Goal: Task Accomplishment & Management: Complete application form

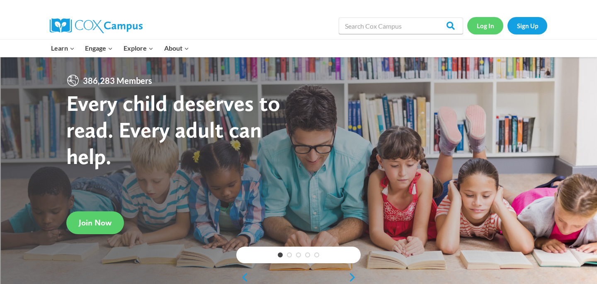
click at [483, 27] on link "Log In" at bounding box center [485, 25] width 36 height 17
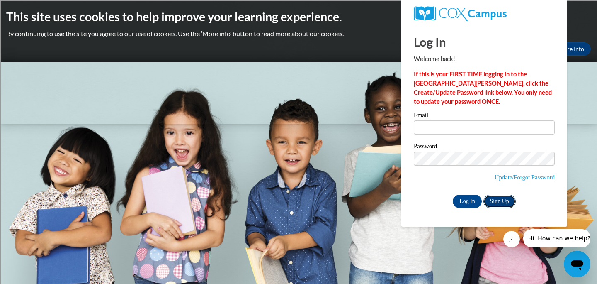
click at [498, 200] on link "Sign Up" at bounding box center [500, 200] width 32 height 13
click at [472, 201] on input "Log In" at bounding box center [467, 200] width 29 height 13
click at [528, 175] on link "Update/Forgot Password" at bounding box center [525, 177] width 60 height 7
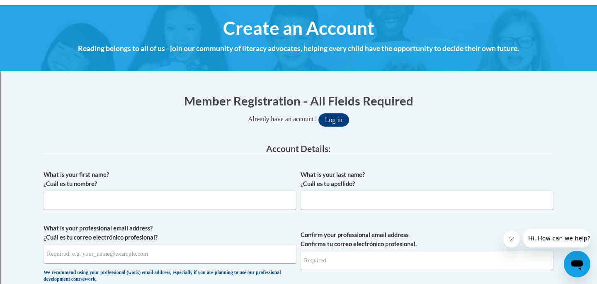
scroll to position [85, 0]
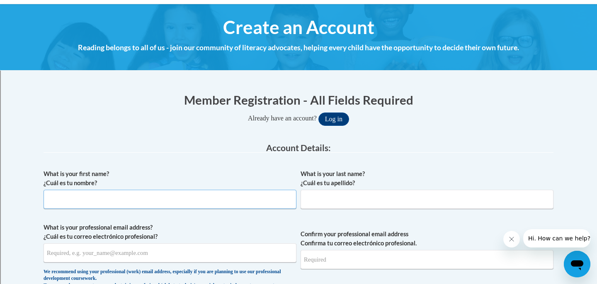
click at [152, 194] on input "What is your first name? ¿Cuál es tu nombre?" at bounding box center [170, 199] width 253 height 19
type input "Brian"
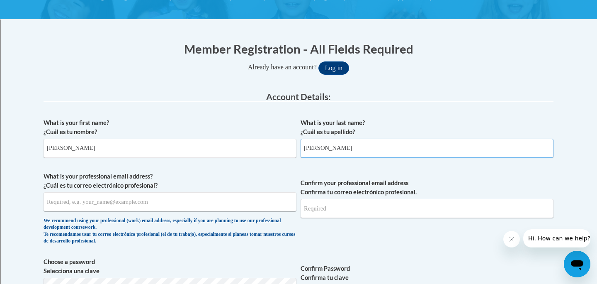
type input "Elliott"
click at [148, 198] on input "What is your professional email address? ¿Cuál es tu correo electrónico profesi…" at bounding box center [170, 201] width 253 height 19
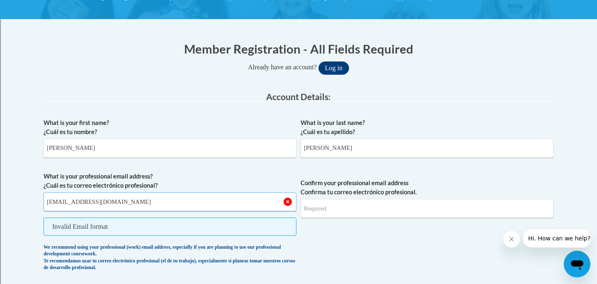
type input "belliott@shorewood.k12.wi.us"
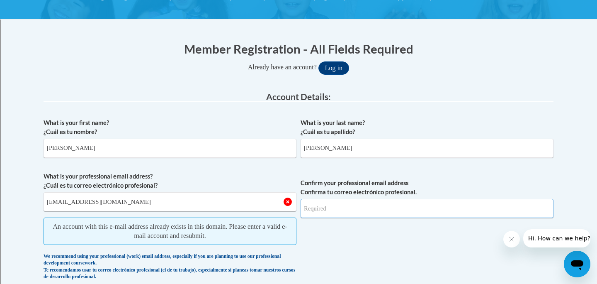
click at [351, 207] on input "Confirm your professional email address Confirma tu correo electrónico profesio…" at bounding box center [427, 208] width 253 height 19
drag, startPoint x: 141, startPoint y: 201, endPoint x: 44, endPoint y: 202, distance: 96.6
click at [44, 202] on input "[EMAIL_ADDRESS][DOMAIN_NAME]" at bounding box center [170, 201] width 253 height 19
click at [336, 70] on button "Log in" at bounding box center [333, 67] width 31 height 13
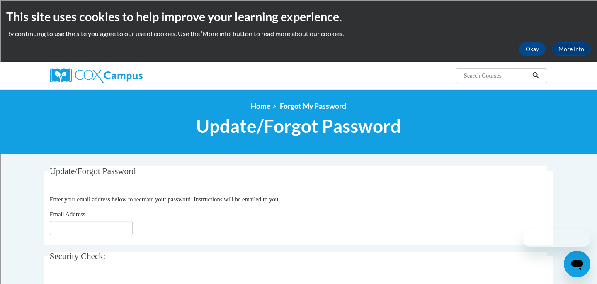
scroll to position [66, 0]
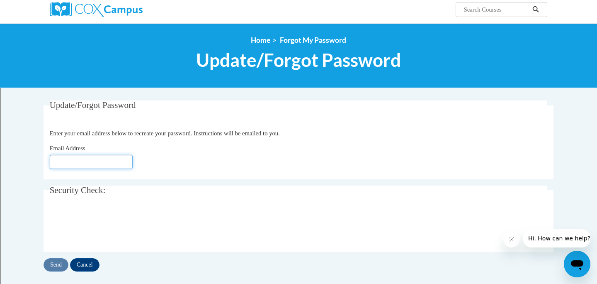
click at [75, 163] on input "Email Address" at bounding box center [91, 162] width 83 height 14
type input "belliott@shorewood.k12.wi.us"
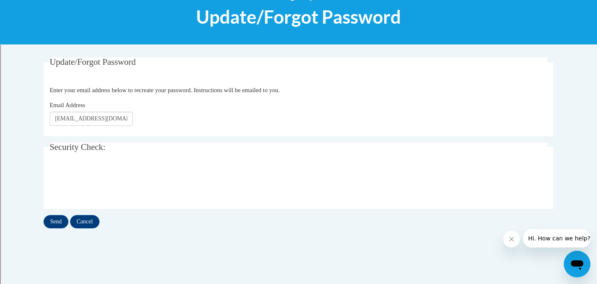
scroll to position [118, 0]
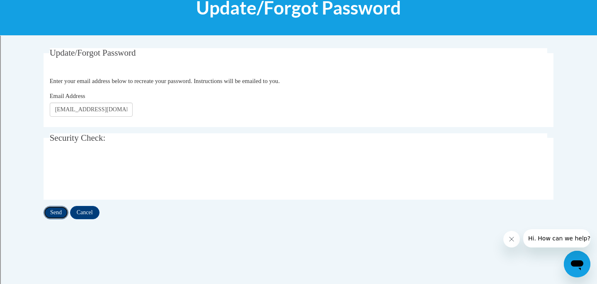
click at [56, 210] on input "Send" at bounding box center [56, 212] width 25 height 13
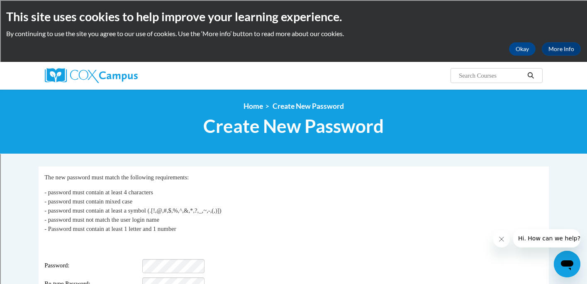
scroll to position [72, 0]
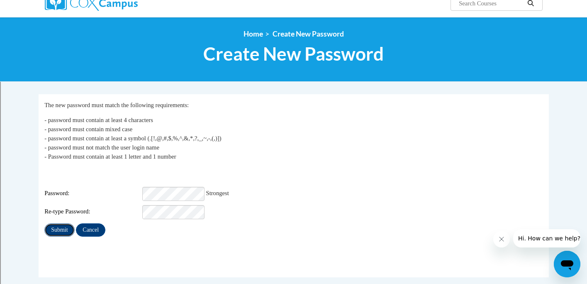
click at [62, 224] on input "Submit" at bounding box center [59, 229] width 30 height 13
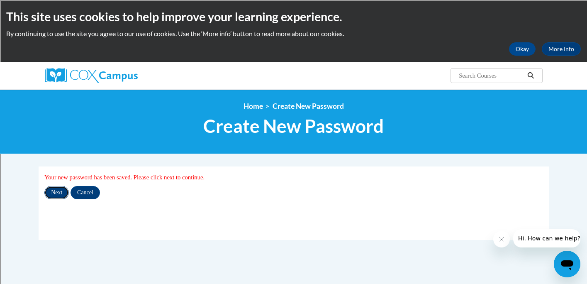
click at [59, 190] on input "Next" at bounding box center [56, 192] width 24 height 13
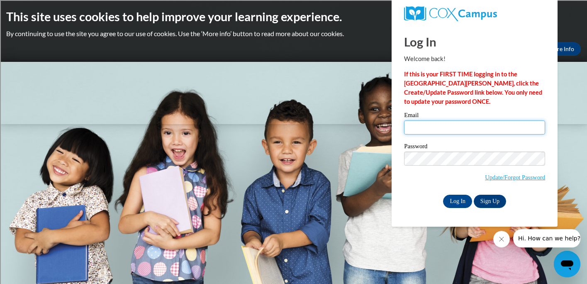
click at [437, 126] on input "Email" at bounding box center [474, 127] width 141 height 14
type input "[EMAIL_ADDRESS][DOMAIN_NAME]"
click at [461, 202] on input "Log In" at bounding box center [457, 200] width 29 height 13
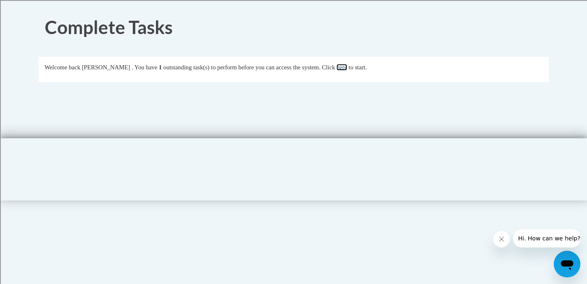
click at [347, 68] on link "here" at bounding box center [341, 67] width 10 height 7
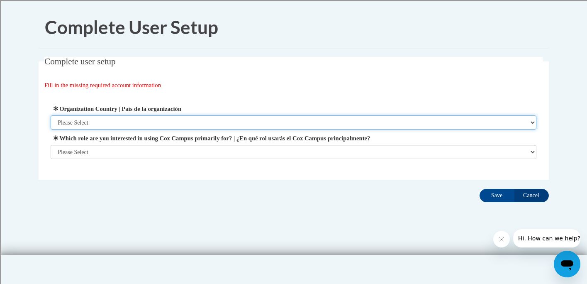
click at [101, 121] on select "Please Select [GEOGRAPHIC_DATA] | [GEOGRAPHIC_DATA] Outside of [GEOGRAPHIC_DATA…" at bounding box center [294, 122] width 486 height 14
select select "ad49bcad-a171-4b2e-b99c-48b446064914"
click at [51, 115] on select "Please Select [GEOGRAPHIC_DATA] | [GEOGRAPHIC_DATA] Outside of [GEOGRAPHIC_DATA…" at bounding box center [294, 122] width 486 height 14
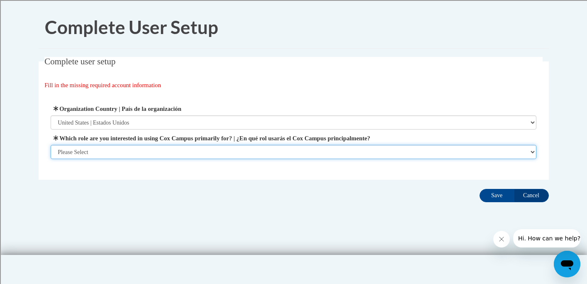
click at [108, 150] on select "Please Select College/University | Colegio/Universidad Community/Nonprofit Part…" at bounding box center [294, 152] width 486 height 14
select select "fbf2d438-af2f-41f8-98f1-81c410e29de3"
click at [51, 159] on select "Please Select College/University | Colegio/Universidad Community/Nonprofit Part…" at bounding box center [294, 152] width 486 height 14
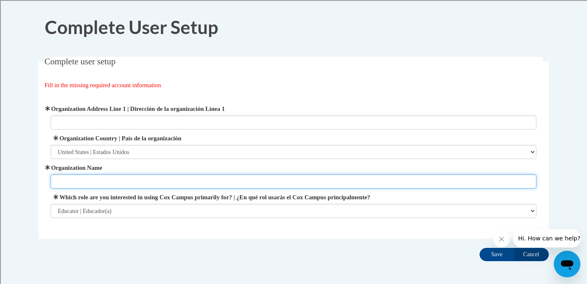
click at [85, 183] on input "Organization Name" at bounding box center [294, 181] width 486 height 14
type input "S"
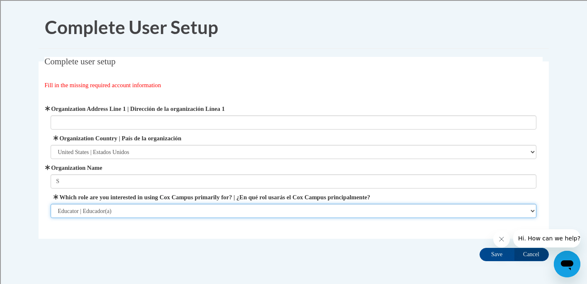
click at [124, 212] on select "Please Select College/University | Colegio/Universidad Community/Nonprofit Part…" at bounding box center [294, 211] width 486 height 14
click at [51, 204] on select "Please Select College/University | Colegio/Universidad Community/Nonprofit Part…" at bounding box center [294, 211] width 486 height 14
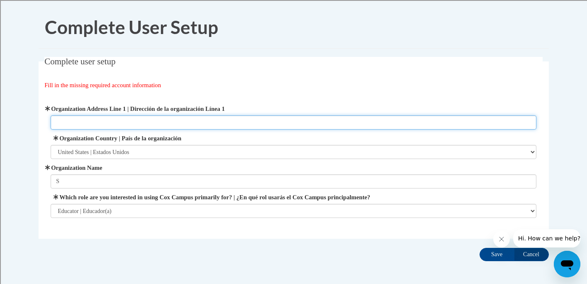
click at [105, 122] on input "Organization Address Line 1 | Dirección de la organización Línea 1" at bounding box center [294, 122] width 486 height 14
type input "[STREET_ADDRESS];vd"
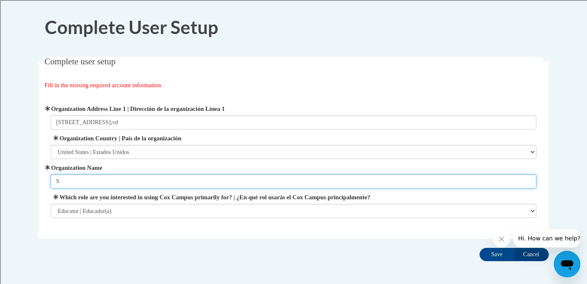
click at [85, 184] on input "S" at bounding box center [294, 181] width 486 height 14
drag, startPoint x: 143, startPoint y: 183, endPoint x: 43, endPoint y: 181, distance: 100.0
click at [42, 181] on fieldset "Complete user setup Fill in the missing required account information User Profi…" at bounding box center [294, 148] width 510 height 182
drag, startPoint x: 142, startPoint y: 183, endPoint x: 54, endPoint y: 185, distance: 88.3
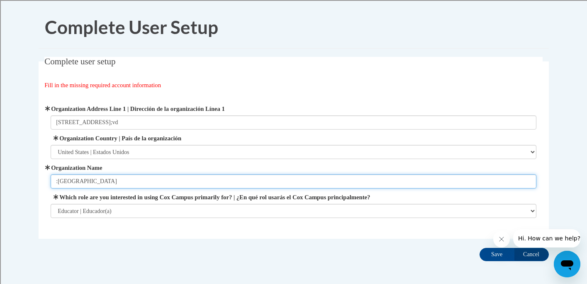
click at [54, 185] on input ":[GEOGRAPHIC_DATA]" at bounding box center [294, 181] width 486 height 14
type input "[GEOGRAPHIC_DATA]"
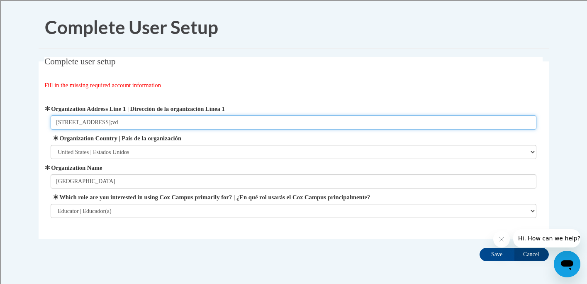
drag, startPoint x: 122, startPoint y: 120, endPoint x: 51, endPoint y: 123, distance: 71.0
click at [51, 123] on input "[STREET_ADDRESS];vd" at bounding box center [294, 122] width 486 height 14
type input "[STREET_ADDRESS]"
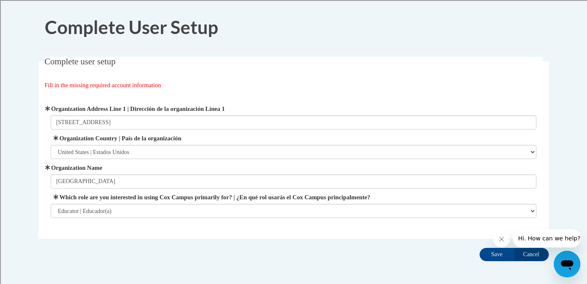
click at [502, 241] on icon "Close message from company" at bounding box center [501, 239] width 7 height 7
click at [499, 252] on input "Save" at bounding box center [496, 254] width 35 height 13
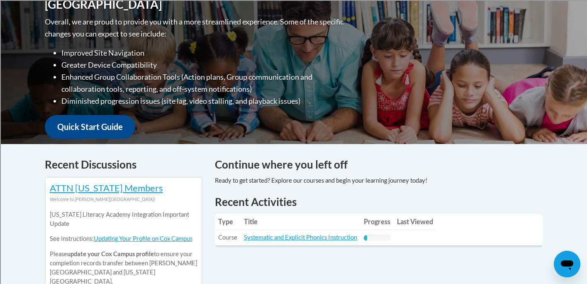
scroll to position [239, 0]
